Goal: Task Accomplishment & Management: Manage account settings

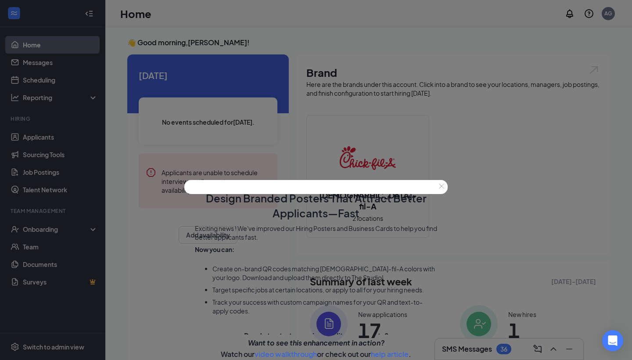
click at [436, 180] on button "Close" at bounding box center [441, 186] width 12 height 12
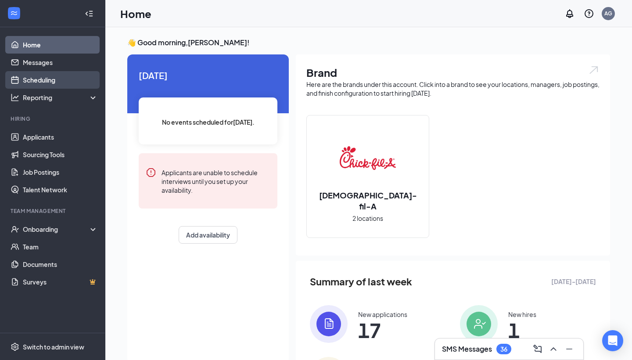
click at [76, 75] on link "Scheduling" at bounding box center [60, 80] width 75 height 18
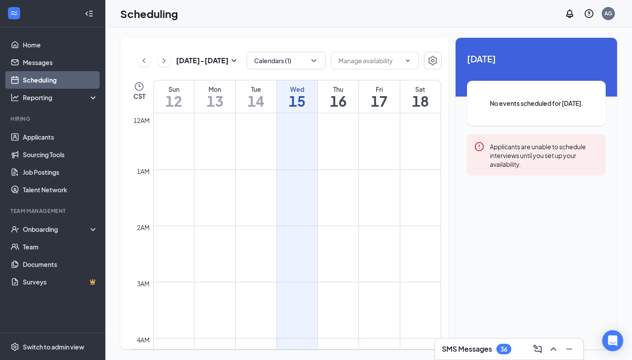
scroll to position [432, 0]
click at [54, 51] on link "Home" at bounding box center [60, 45] width 75 height 18
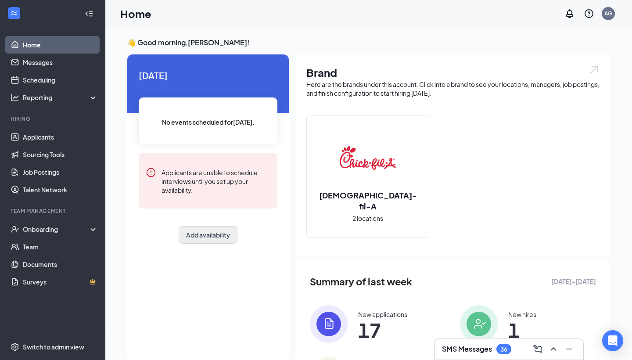
click at [210, 234] on button "Add availability" at bounding box center [208, 235] width 59 height 18
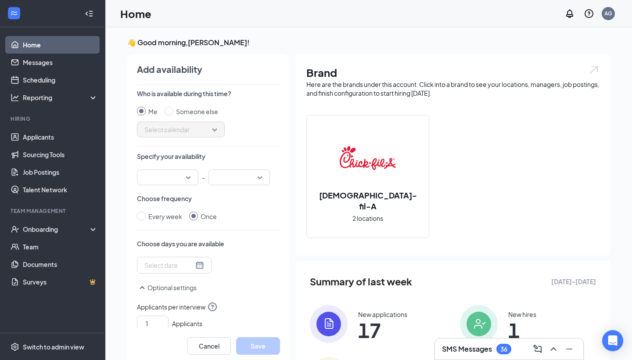
scroll to position [4, 0]
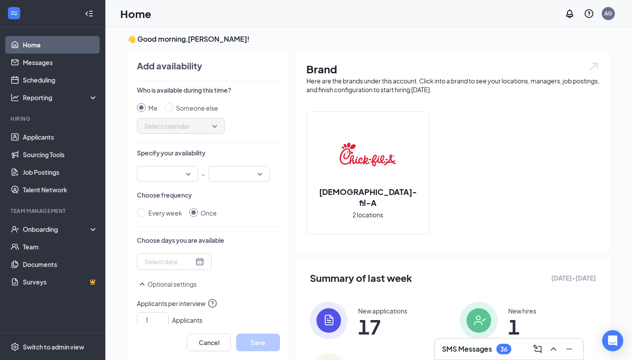
click at [178, 130] on span "Select calendar" at bounding box center [180, 125] width 73 height 13
click at [177, 169] on input "search" at bounding box center [164, 173] width 45 height 15
click at [181, 172] on input "search" at bounding box center [164, 173] width 45 height 15
click at [173, 216] on div "Every week" at bounding box center [165, 213] width 34 height 10
click at [146, 216] on input "Every week" at bounding box center [141, 212] width 9 height 9
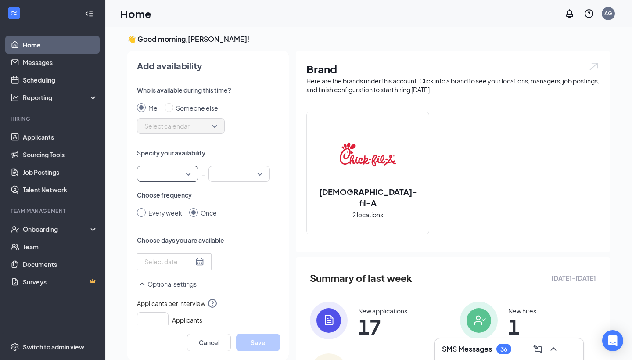
radio input "true"
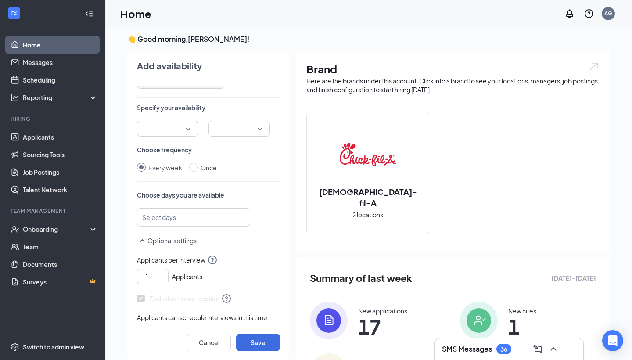
scroll to position [50, 0]
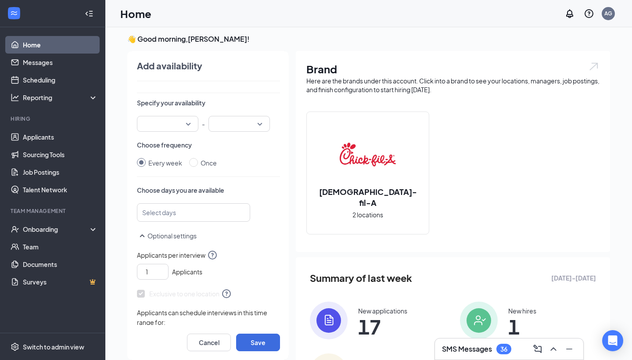
click at [207, 209] on div at bounding box center [189, 212] width 90 height 14
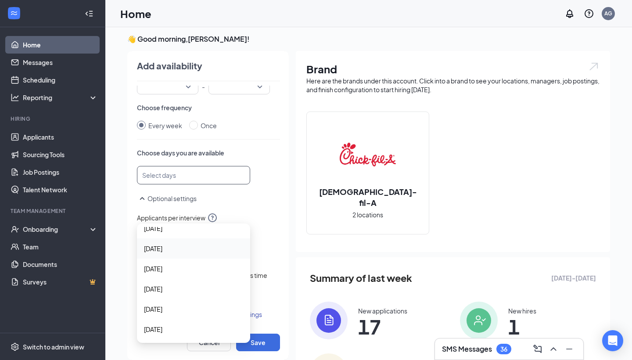
scroll to position [29, 0]
click at [168, 312] on span "[DATE]" at bounding box center [193, 309] width 99 height 10
click at [162, 328] on span "[DATE]" at bounding box center [153, 330] width 18 height 10
click at [256, 207] on div "Optional settings" at bounding box center [208, 202] width 143 height 19
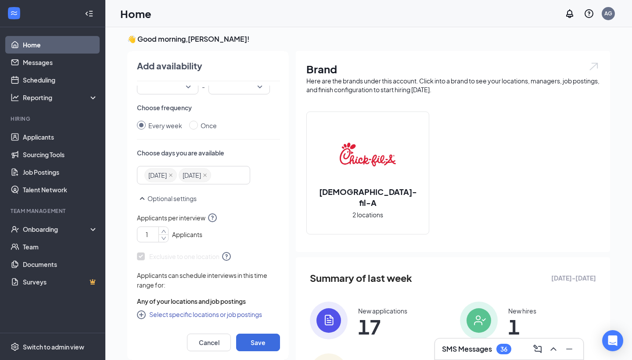
click at [158, 236] on input "1" at bounding box center [154, 234] width 27 height 13
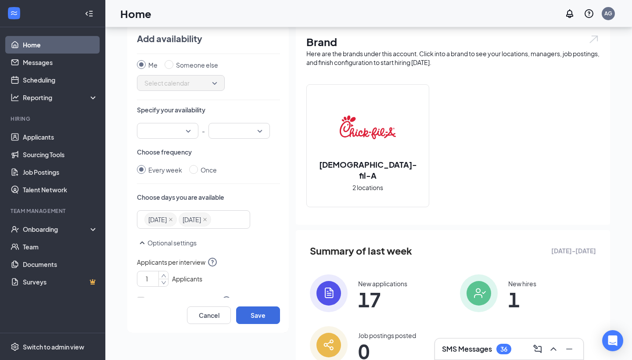
scroll to position [15, 0]
click at [193, 130] on div at bounding box center [167, 132] width 61 height 16
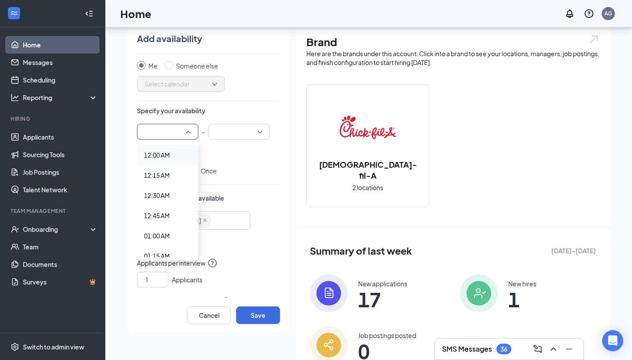
click at [193, 130] on div at bounding box center [167, 132] width 61 height 16
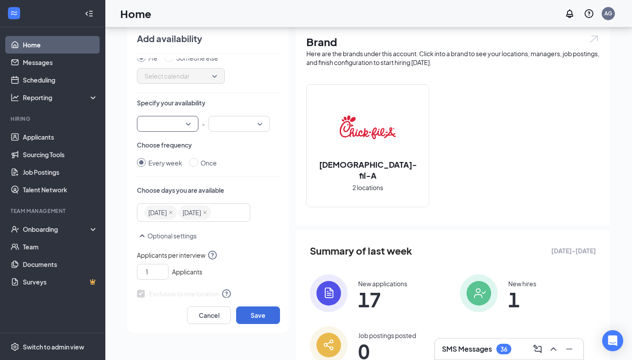
scroll to position [26, 0]
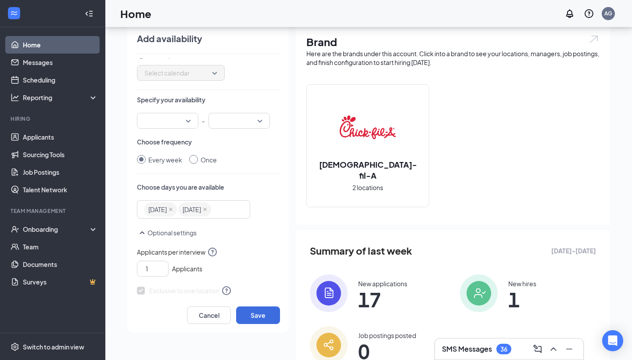
click at [196, 158] on span at bounding box center [193, 159] width 9 height 9
click at [196, 158] on input "Once" at bounding box center [193, 159] width 9 height 9
radio input "true"
click at [167, 159] on div "Every week" at bounding box center [165, 160] width 34 height 10
click at [146, 159] on input "Every week" at bounding box center [141, 159] width 9 height 9
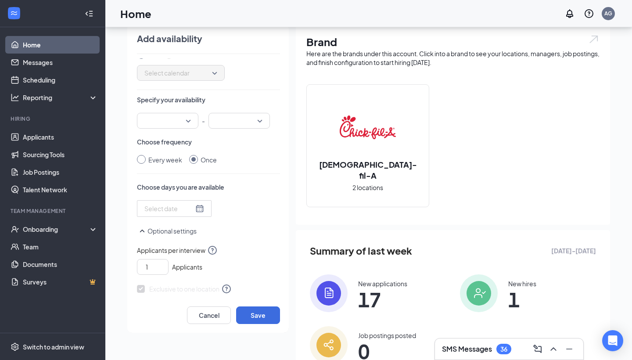
radio input "true"
click at [190, 214] on div at bounding box center [189, 209] width 90 height 14
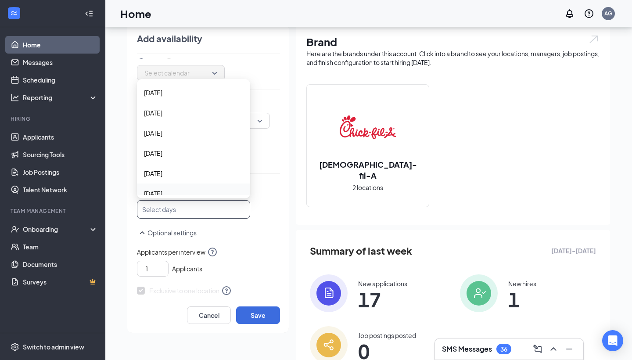
click at [269, 186] on p "Choose days you are available" at bounding box center [208, 187] width 143 height 9
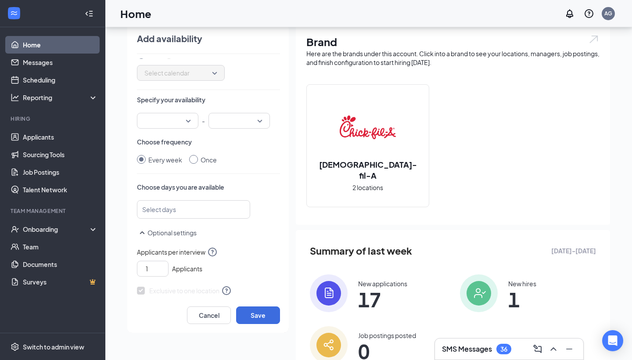
click at [197, 160] on span at bounding box center [193, 159] width 9 height 9
click at [197, 160] on input "Once" at bounding box center [193, 159] width 9 height 9
radio input "true"
radio input "false"
click at [202, 205] on div at bounding box center [174, 209] width 60 height 10
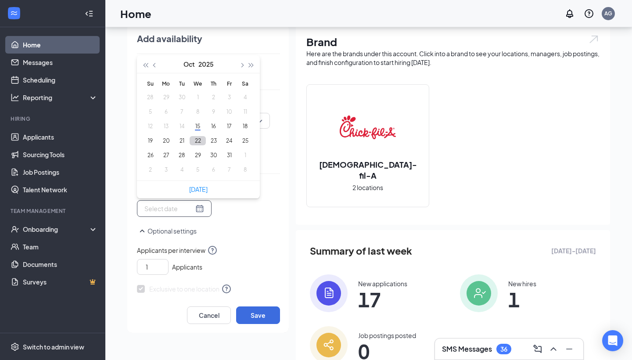
type input "[DATE]"
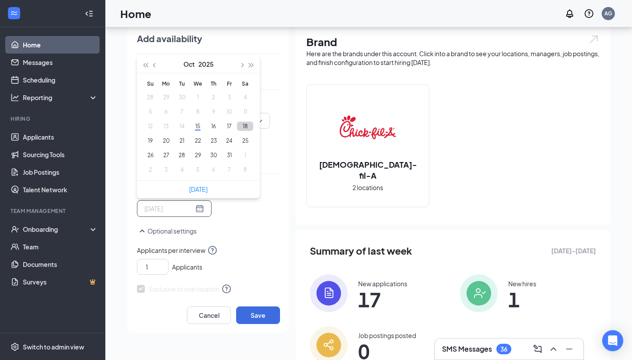
click at [244, 128] on button "18" at bounding box center [245, 126] width 16 height 9
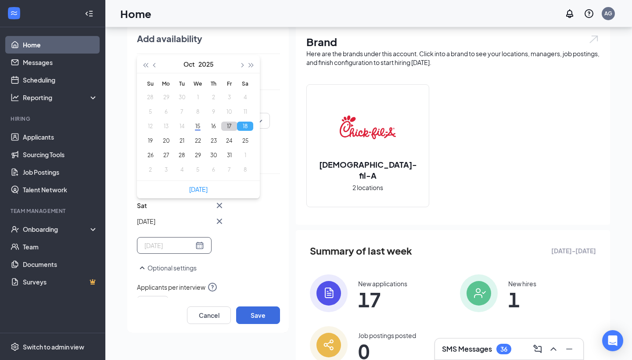
click at [230, 126] on button "17" at bounding box center [229, 126] width 16 height 9
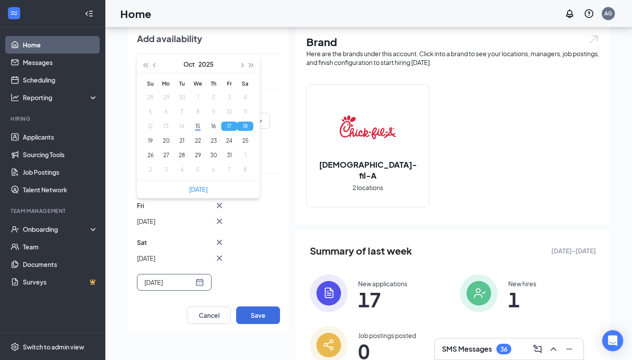
type input "[DATE]"
click at [280, 134] on div "Who is available during this time? Me Someone else Select calendar Specify your…" at bounding box center [208, 177] width 143 height 239
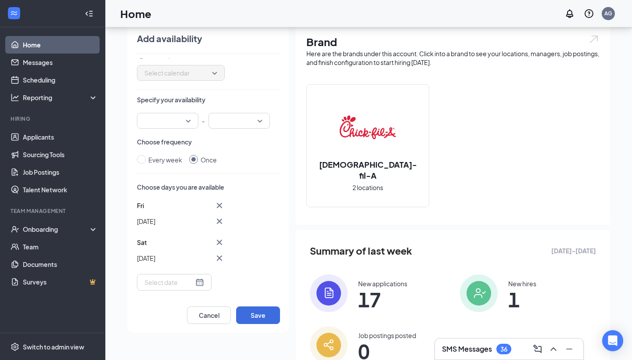
click at [197, 122] on div at bounding box center [167, 121] width 61 height 16
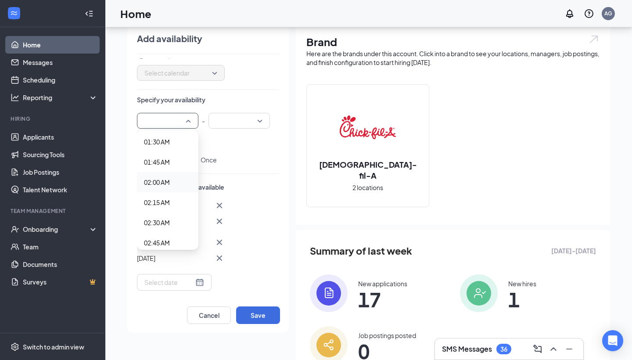
scroll to position [124, 0]
click at [251, 156] on div "Every week Once" at bounding box center [208, 160] width 143 height 10
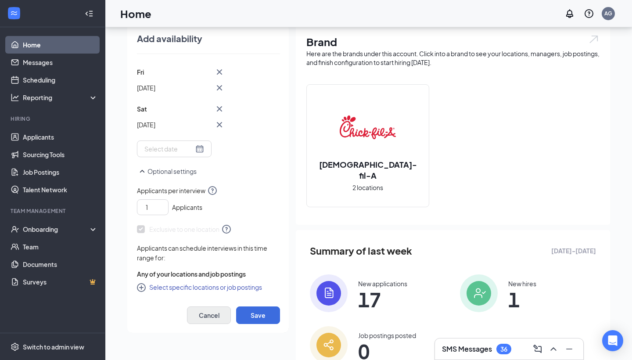
scroll to position [159, 0]
click at [222, 310] on button "Cancel" at bounding box center [209, 315] width 44 height 18
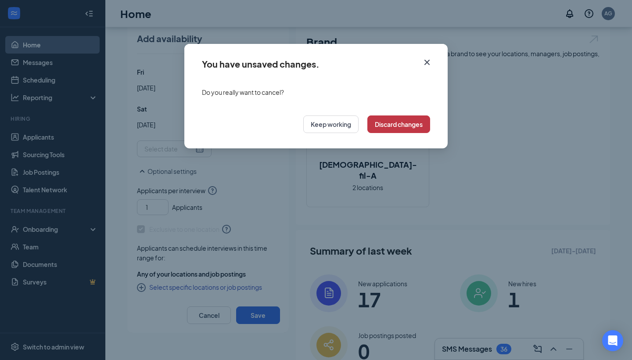
click at [382, 127] on button "Discard changes" at bounding box center [398, 124] width 63 height 18
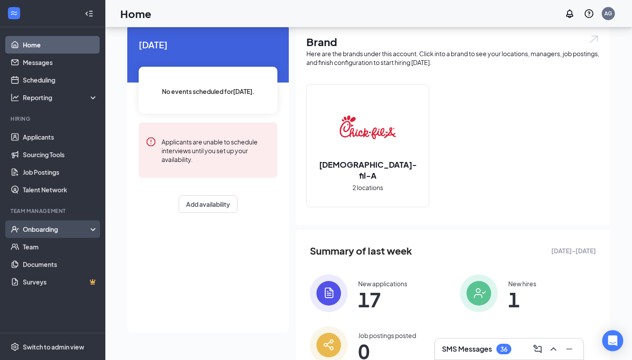
click at [62, 237] on div "Onboarding" at bounding box center [52, 229] width 105 height 18
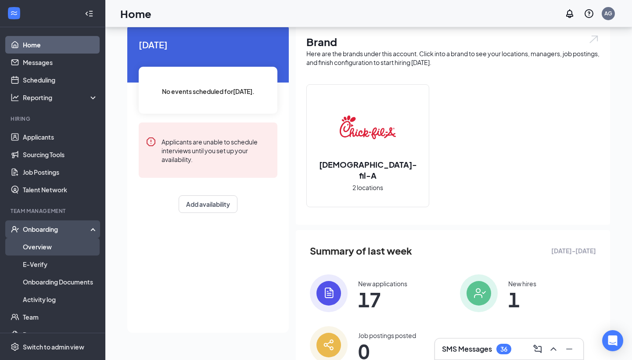
click at [80, 246] on link "Overview" at bounding box center [60, 247] width 75 height 18
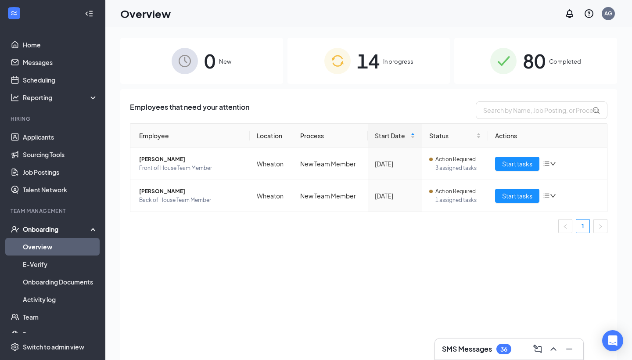
click at [372, 67] on span "14" at bounding box center [368, 61] width 23 height 30
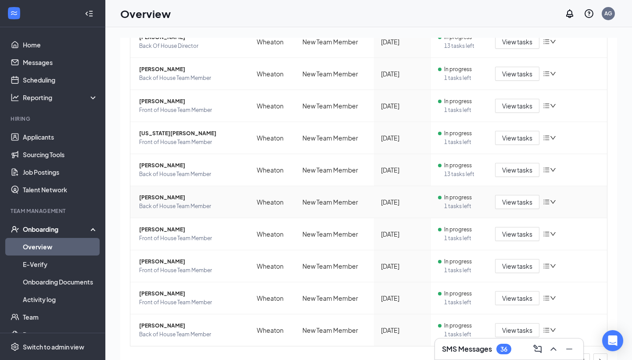
scroll to position [123, 0]
click at [73, 260] on link "E-Verify" at bounding box center [60, 264] width 75 height 18
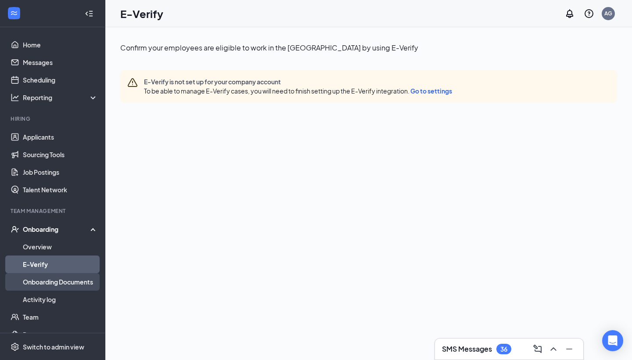
click at [69, 280] on link "Onboarding Documents" at bounding box center [60, 282] width 75 height 18
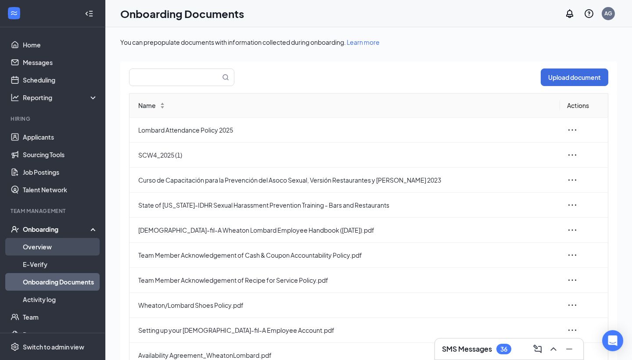
click at [60, 248] on link "Overview" at bounding box center [60, 247] width 75 height 18
